Goal: Task Accomplishment & Management: Use online tool/utility

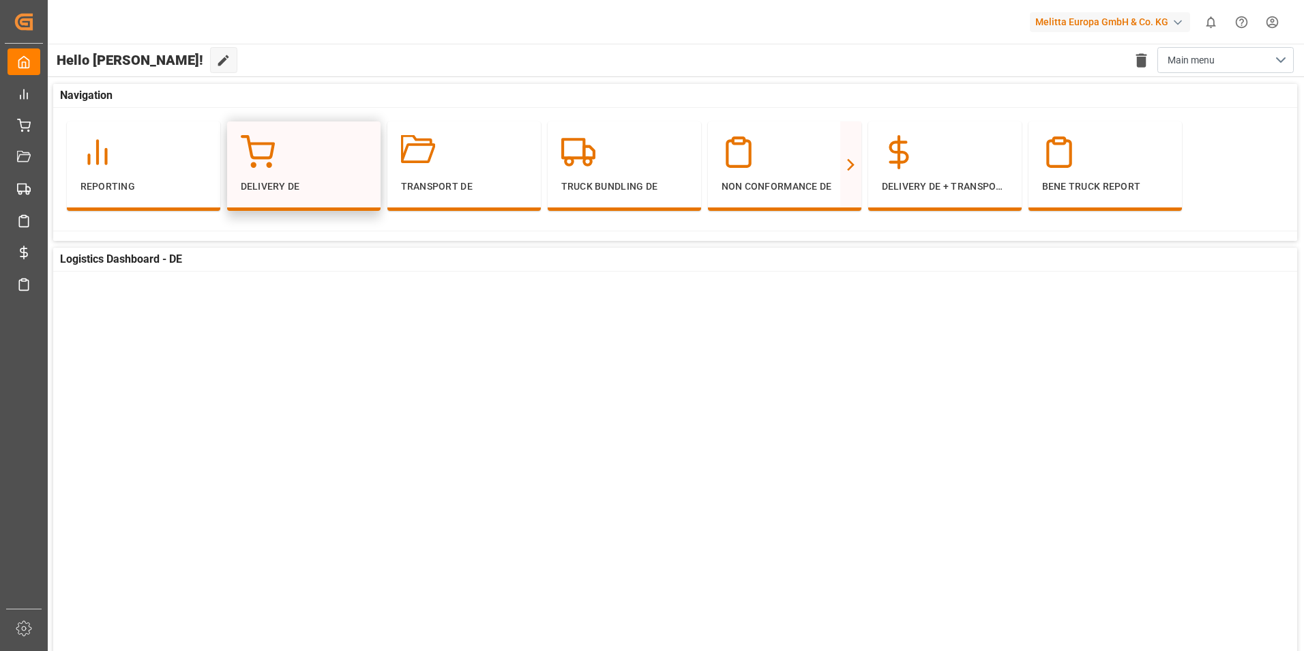
click at [278, 184] on p "Delivery DE" at bounding box center [304, 186] width 126 height 14
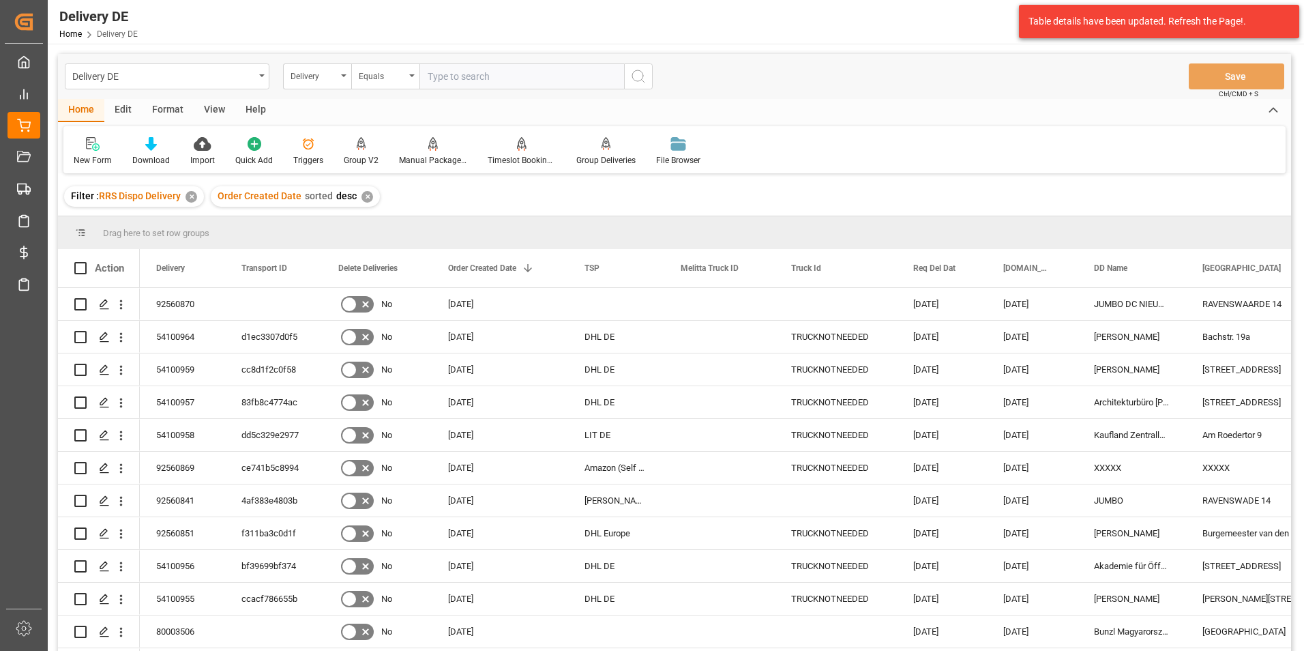
click at [487, 77] on input "text" at bounding box center [522, 76] width 205 height 26
paste input "0092560870"
type input "0092560870"
click at [649, 81] on button "search button" at bounding box center [638, 76] width 29 height 26
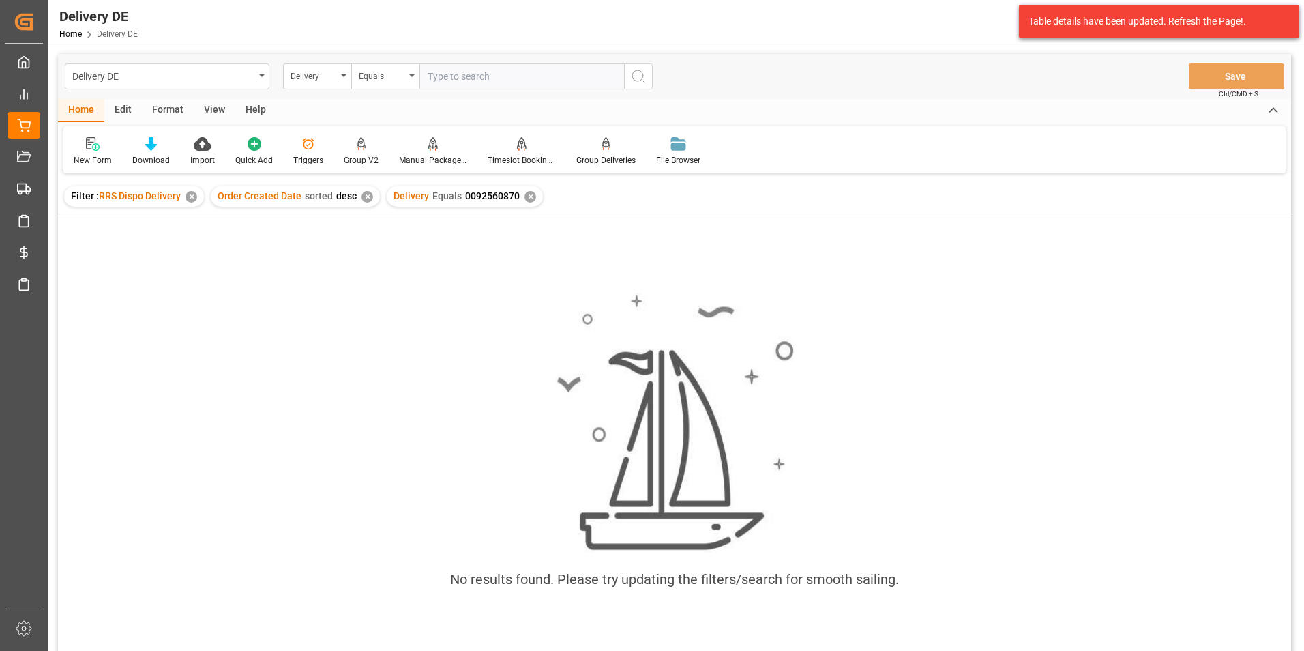
click at [527, 193] on div "✕" at bounding box center [531, 197] width 12 height 12
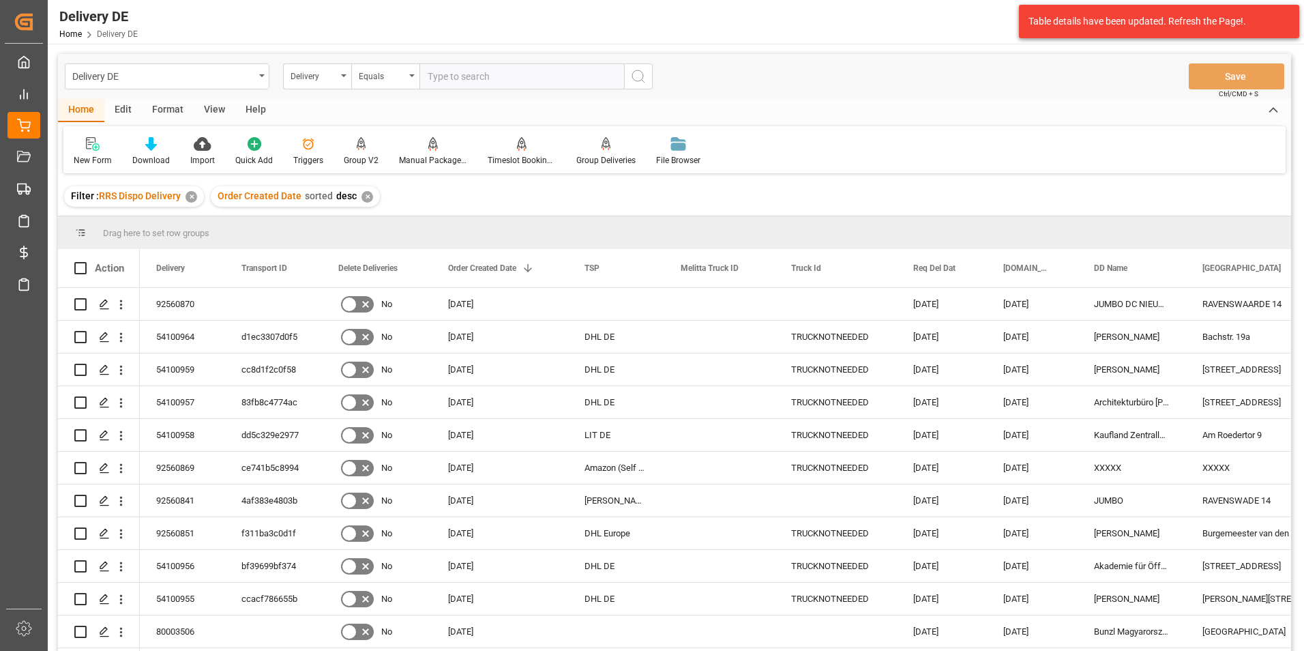
click at [488, 77] on input "text" at bounding box center [522, 76] width 205 height 26
click at [81, 308] on input "Press Space to toggle row selection (unchecked)" at bounding box center [80, 304] width 12 height 12
checkbox input "true"
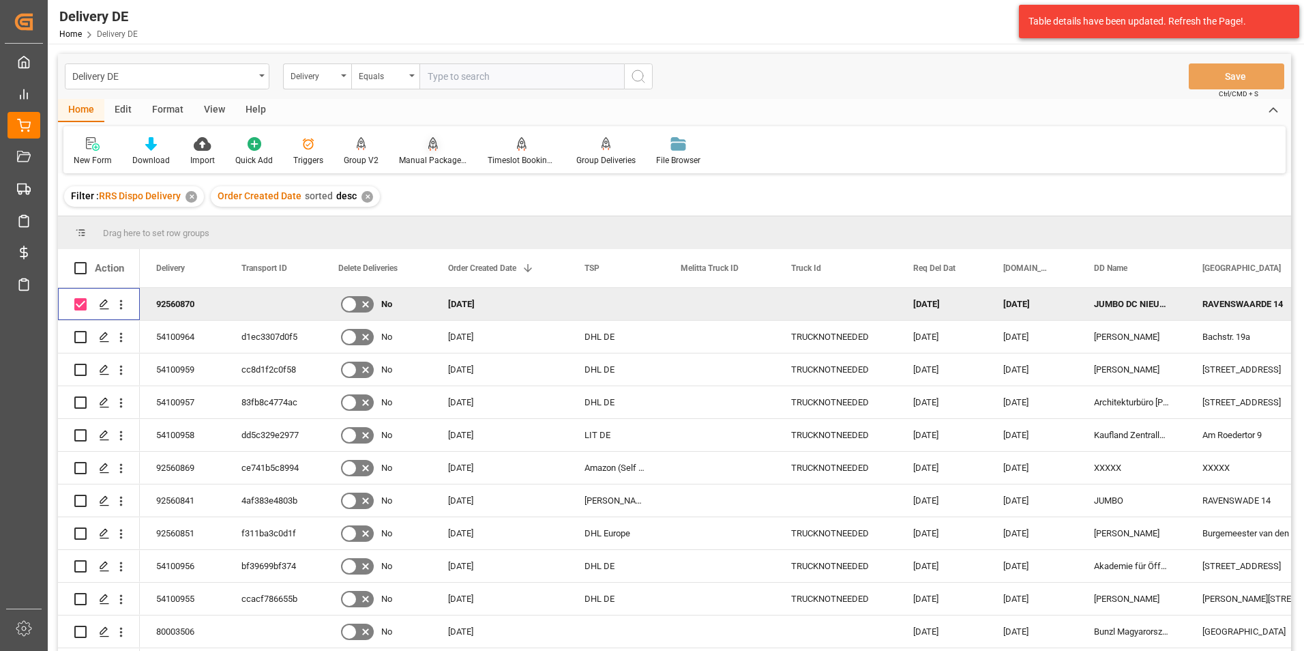
click at [440, 158] on div "Manual Package TypeDetermination" at bounding box center [433, 160] width 68 height 12
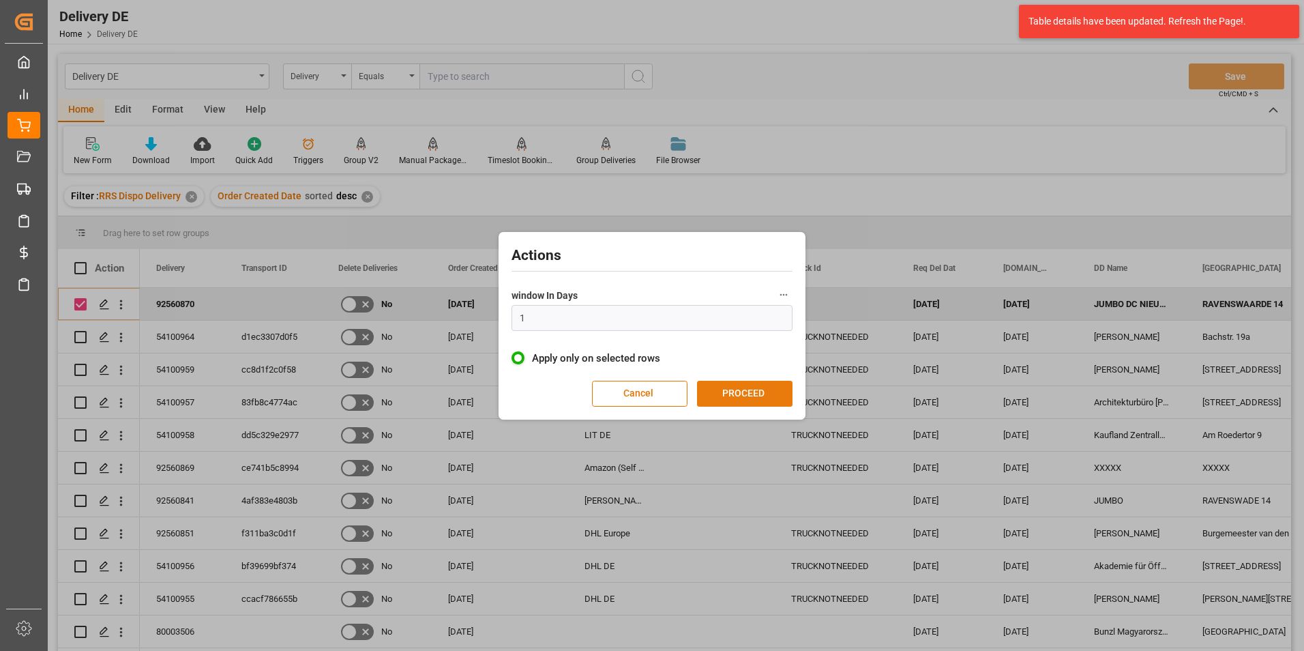
click at [764, 391] on button "PROCEED" at bounding box center [745, 394] width 96 height 26
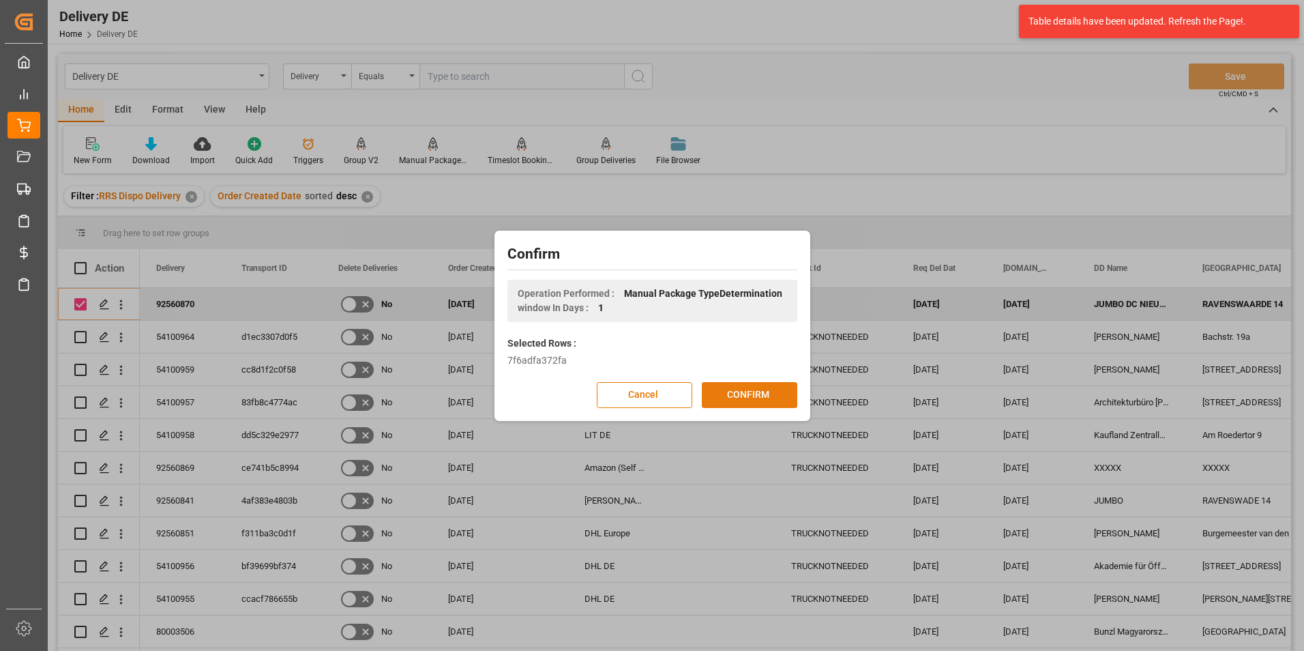
click at [750, 396] on button "CONFIRM" at bounding box center [750, 395] width 96 height 26
